Goal: Find specific page/section: Find specific page/section

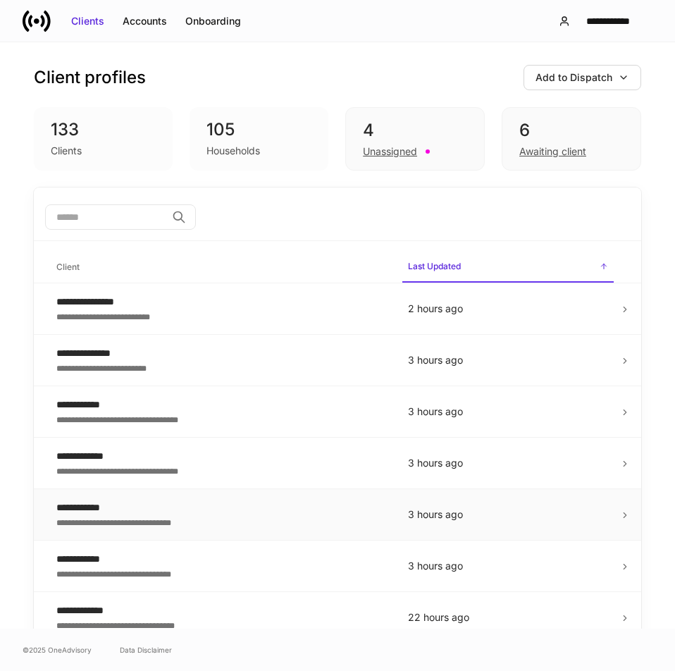
drag, startPoint x: 0, startPoint y: 0, endPoint x: 349, endPoint y: 523, distance: 628.8
click at [349, 523] on div "**********" at bounding box center [217, 522] width 322 height 14
